Goal: Find specific page/section: Find specific page/section

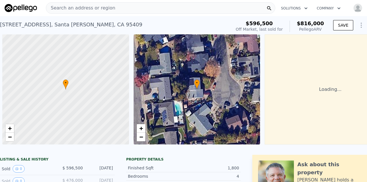
scroll to position [0, 33]
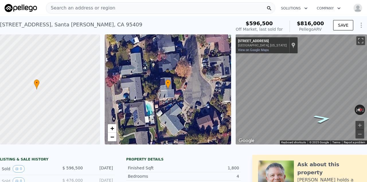
click at [319, 118] on icon "Go North, Emerald Park Ct" at bounding box center [322, 119] width 32 height 12
click at [279, 122] on icon "Go South, Emerald Park Ct" at bounding box center [280, 122] width 32 height 12
click at [153, 9] on div "Search an address or region" at bounding box center [160, 7] width 229 height 11
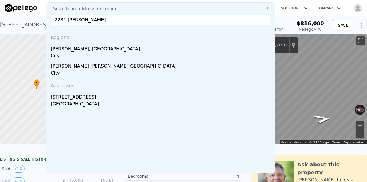
click at [112, 21] on input "2231 [PERSON_NAME]" at bounding box center [161, 20] width 220 height 10
type input "2231 [PERSON_NAME]"
click at [103, 22] on input "2231 [PERSON_NAME]" at bounding box center [161, 20] width 220 height 10
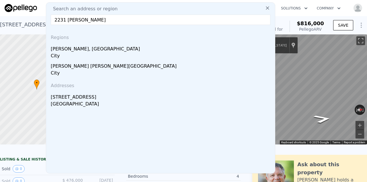
click at [103, 22] on input "2231 [PERSON_NAME]" at bounding box center [161, 20] width 220 height 10
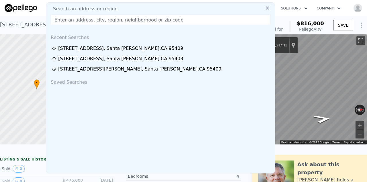
paste input "[STREET_ADDRESS][PERSON_NAME]"
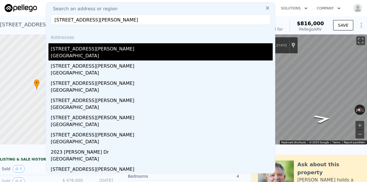
type input "[STREET_ADDRESS][PERSON_NAME]"
click at [122, 51] on div "[STREET_ADDRESS][PERSON_NAME]" at bounding box center [162, 47] width 222 height 9
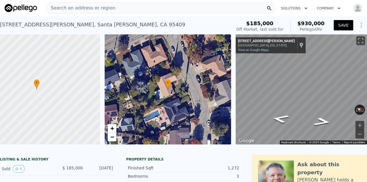
click at [336, 26] on button "SAVE" at bounding box center [343, 25] width 19 height 10
